Goal: Share content: Share content

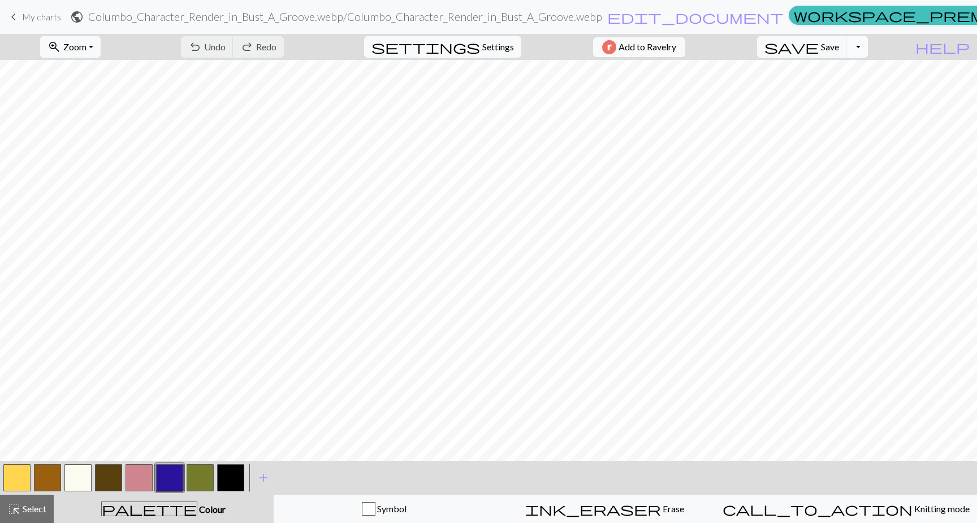
click at [868, 50] on button "Toggle Dropdown" at bounding box center [856, 46] width 21 height 21
click at [836, 91] on button "save_alt Download" at bounding box center [774, 90] width 187 height 18
click at [868, 46] on button "Toggle Dropdown" at bounding box center [856, 46] width 21 height 21
click at [853, 84] on button "save_alt Download" at bounding box center [774, 90] width 187 height 18
click at [676, 46] on span "Add to Ravelry" at bounding box center [648, 47] width 58 height 14
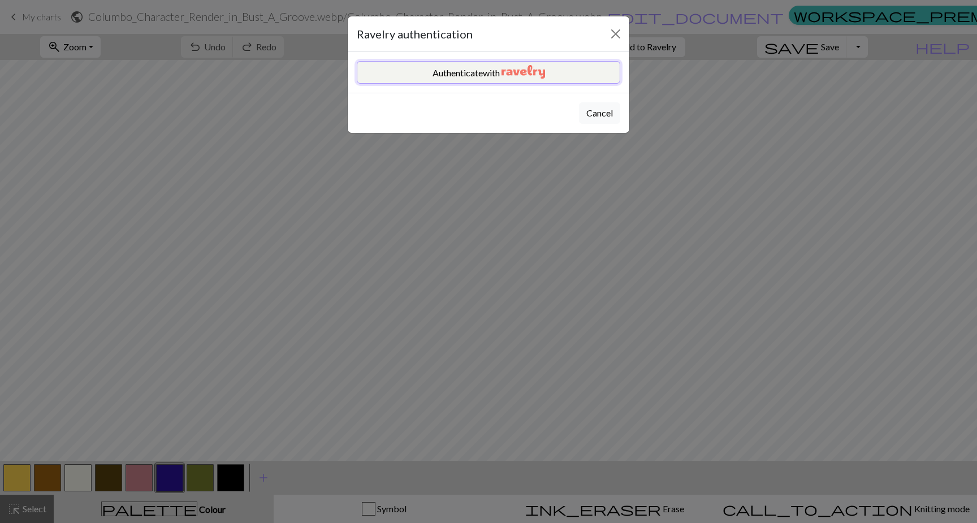
click at [564, 79] on button "Authenticate with" at bounding box center [488, 72] width 263 height 23
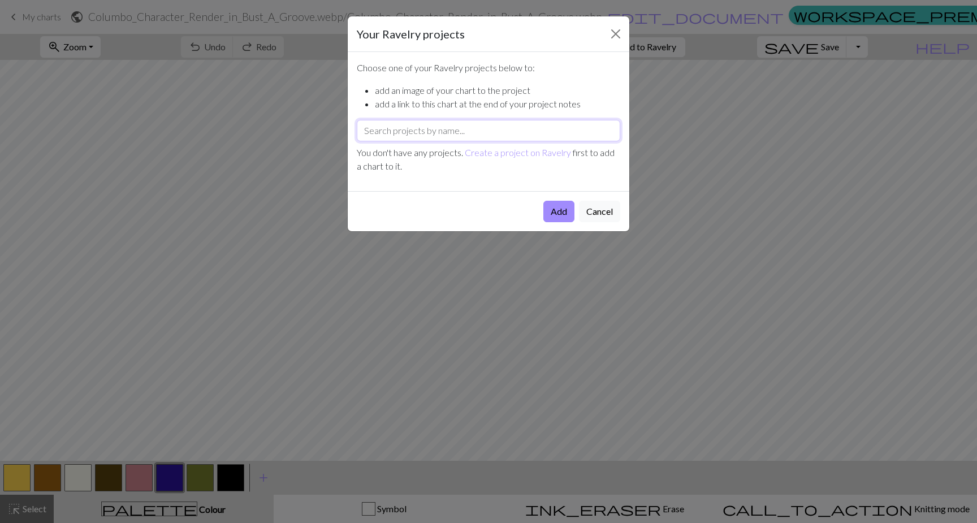
click at [403, 133] on input "text" at bounding box center [488, 130] width 263 height 21
type input "Colombo Chart"
click at [504, 211] on div "Add Cancel" at bounding box center [489, 211] width 282 height 40
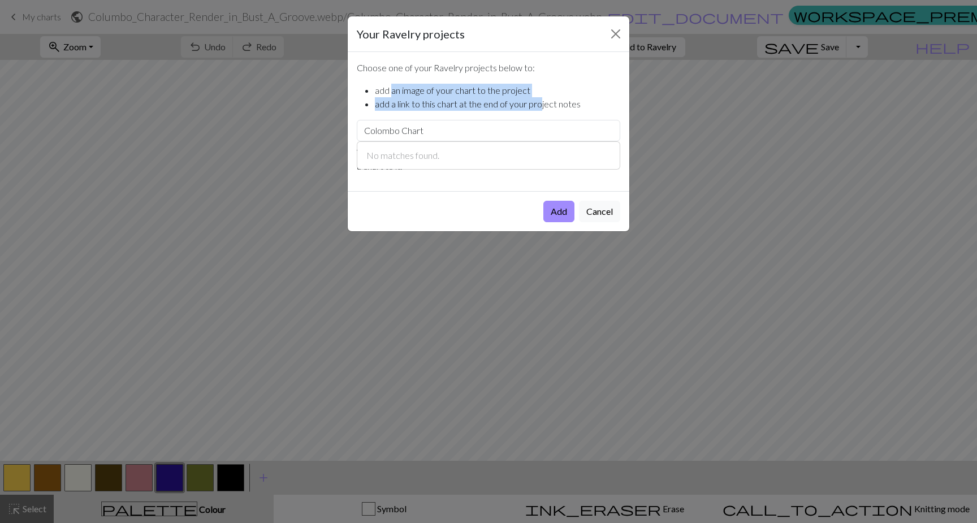
drag, startPoint x: 390, startPoint y: 91, endPoint x: 540, endPoint y: 104, distance: 150.4
click at [540, 104] on ul "add an image of your chart to the project add a link to this chart at the end o…" at bounding box center [488, 97] width 263 height 27
click at [540, 104] on li "add a link to this chart at the end of your project notes" at bounding box center [497, 104] width 245 height 14
click at [492, 154] on link "Create a project on Ravelry" at bounding box center [518, 152] width 106 height 11
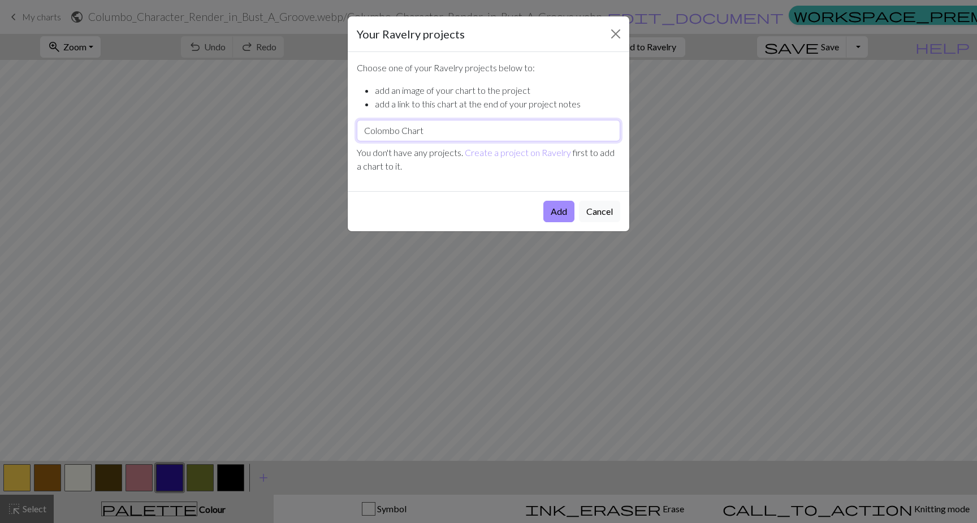
click at [509, 136] on input "Colombo Chart" at bounding box center [488, 130] width 263 height 21
drag, startPoint x: 537, startPoint y: 135, endPoint x: 353, endPoint y: 133, distance: 183.8
click at [353, 133] on div "Choose one of your Ravelry projects below to: add an image of your chart to the…" at bounding box center [489, 121] width 282 height 139
click at [593, 215] on button "Cancel" at bounding box center [599, 211] width 41 height 21
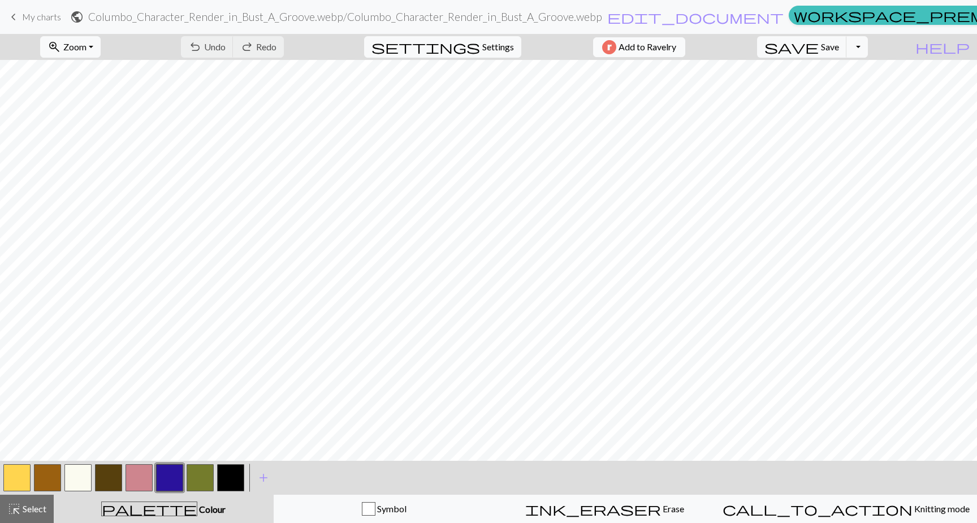
click at [653, 47] on span "Add to Ravelry" at bounding box center [648, 47] width 58 height 14
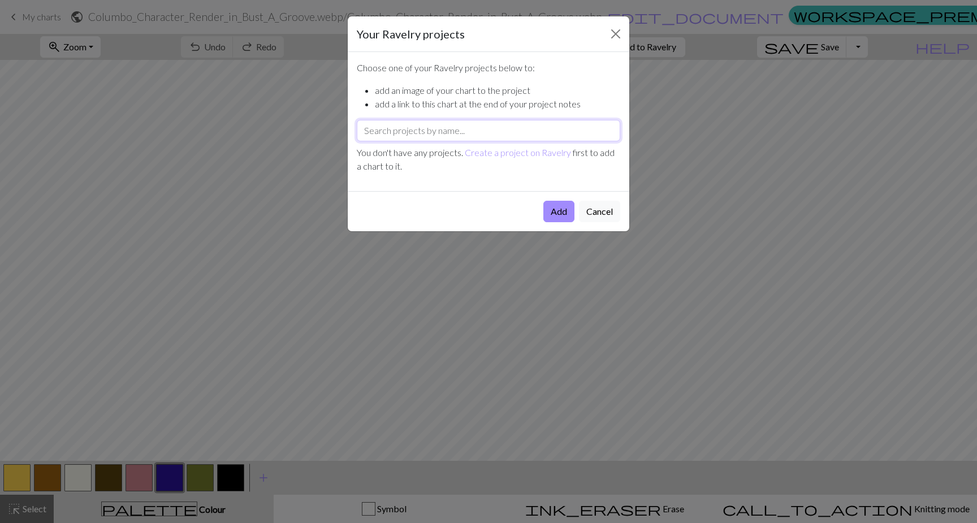
click at [472, 135] on input "text" at bounding box center [488, 130] width 263 height 21
type input "Colom"
click at [616, 32] on button "Close" at bounding box center [616, 34] width 18 height 18
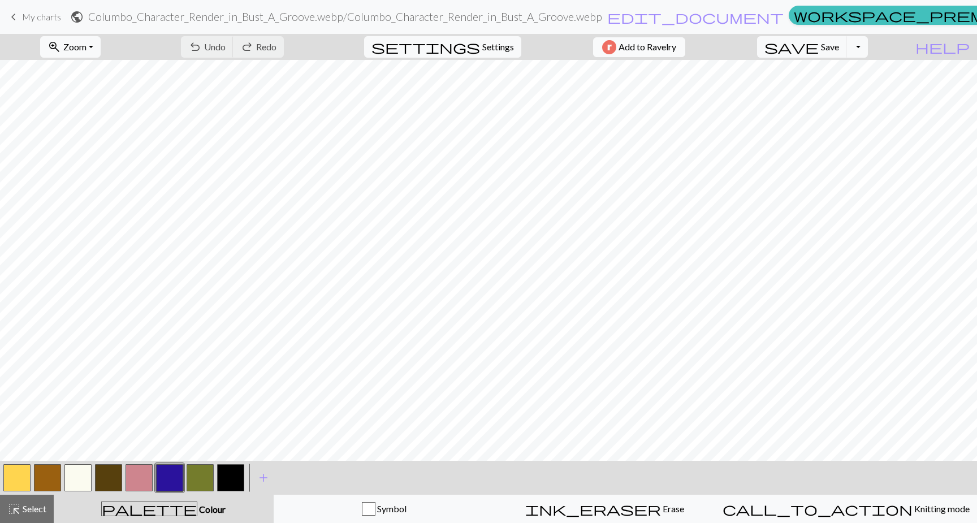
click at [648, 55] on button "Add to Ravelry" at bounding box center [639, 47] width 92 height 20
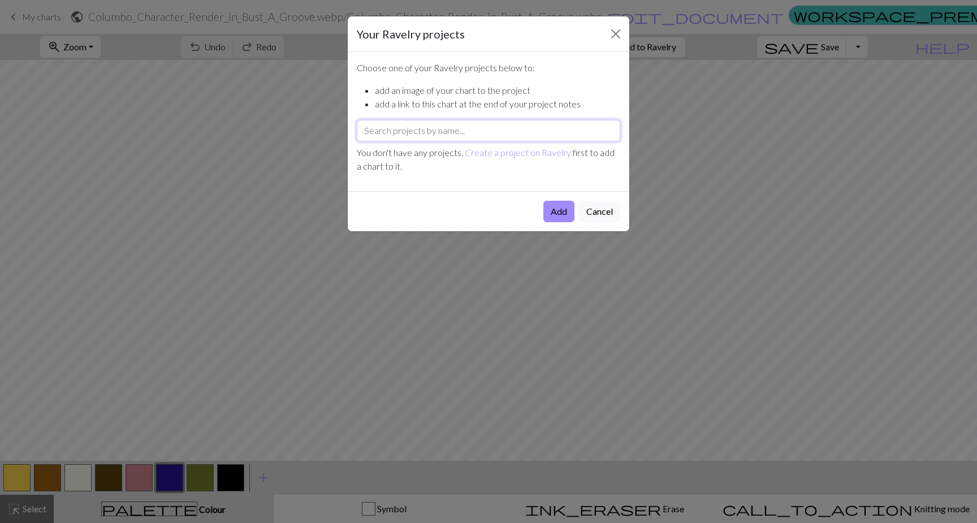
click at [489, 135] on input "text" at bounding box center [488, 130] width 263 height 21
type input "[GEOGRAPHIC_DATA]"
click at [605, 218] on button "Cancel" at bounding box center [599, 211] width 41 height 21
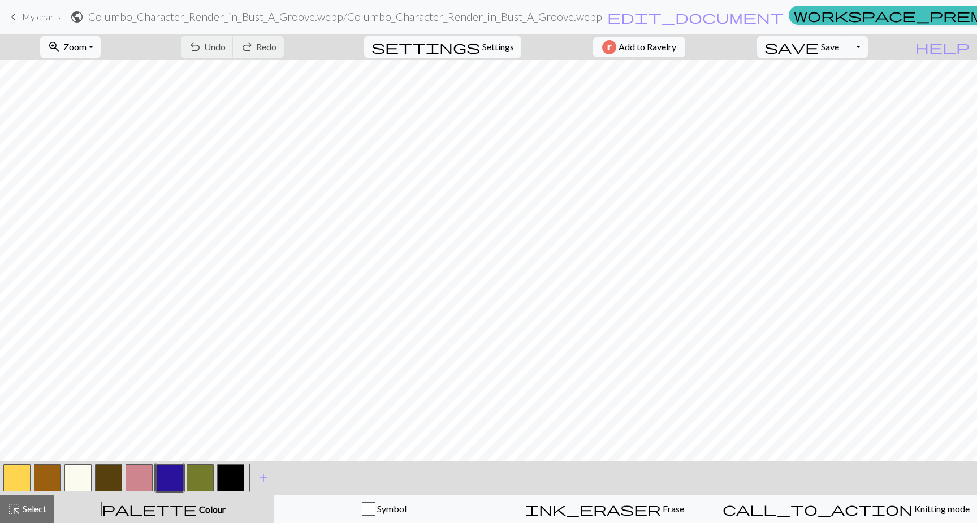
click at [49, 16] on span "My charts" at bounding box center [41, 16] width 39 height 11
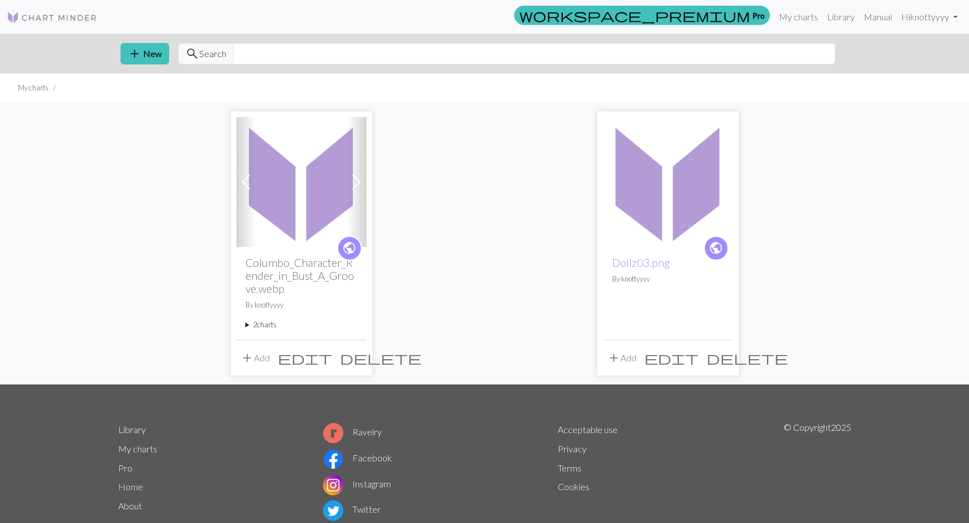
click at [287, 214] on img at bounding box center [301, 182] width 130 height 130
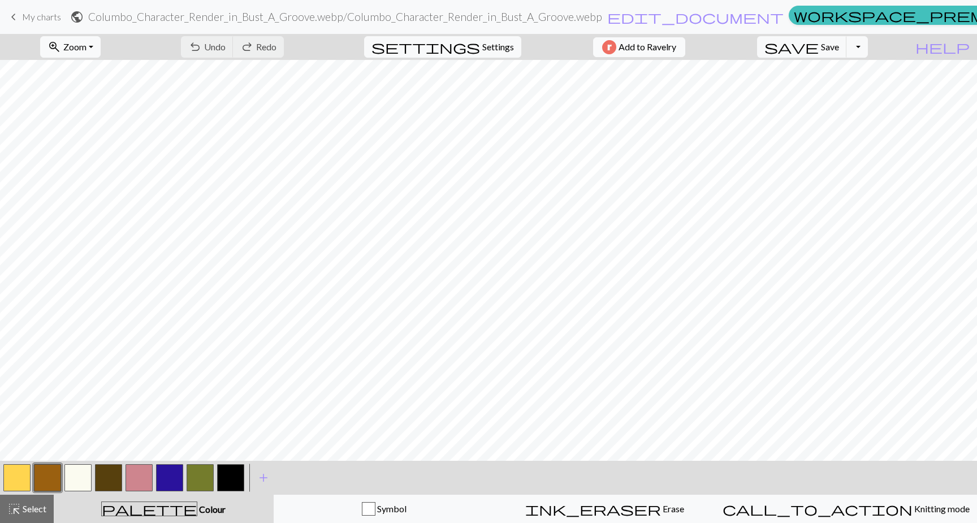
click at [676, 48] on span "Add to Ravelry" at bounding box center [648, 47] width 58 height 14
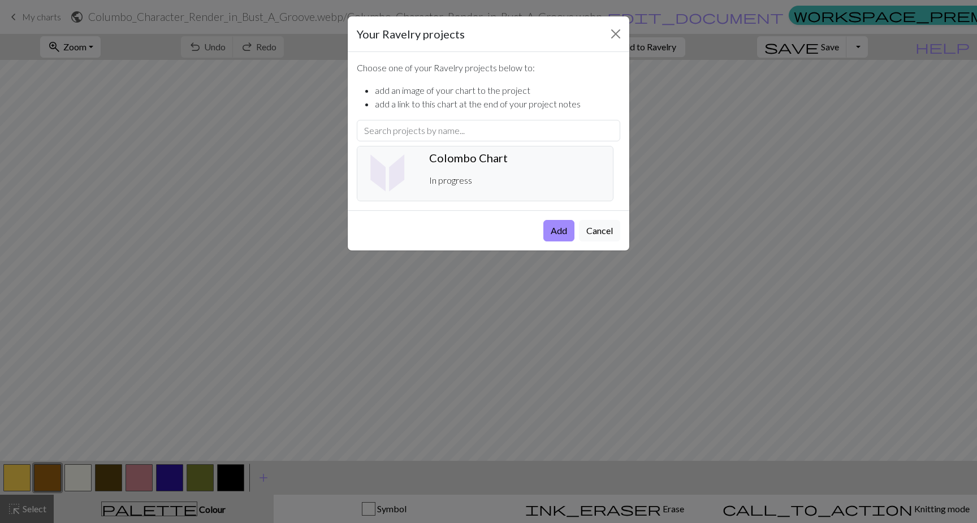
click at [487, 158] on h5 "Colombo Chart ️" at bounding box center [516, 158] width 175 height 14
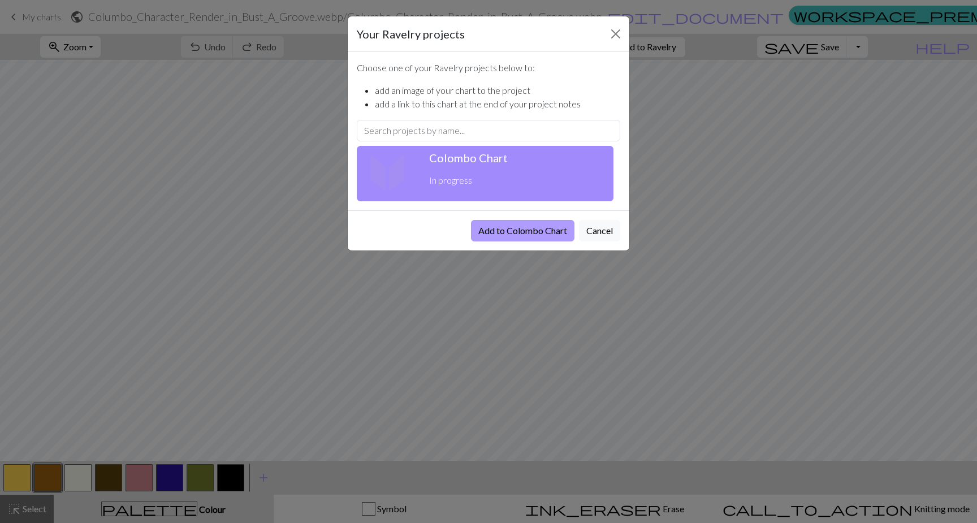
click at [519, 229] on button "Add to Colombo Chart" at bounding box center [522, 230] width 103 height 21
